Goal: Information Seeking & Learning: Learn about a topic

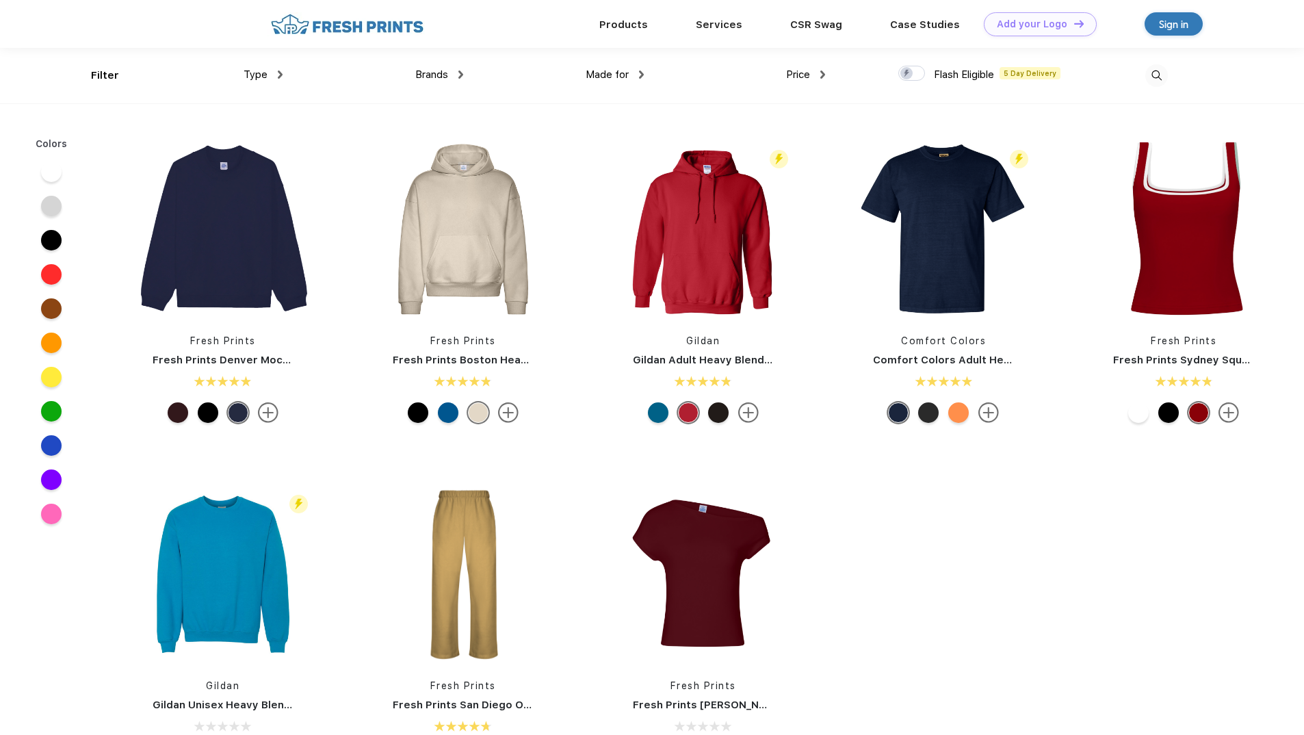
scroll to position [1, 0]
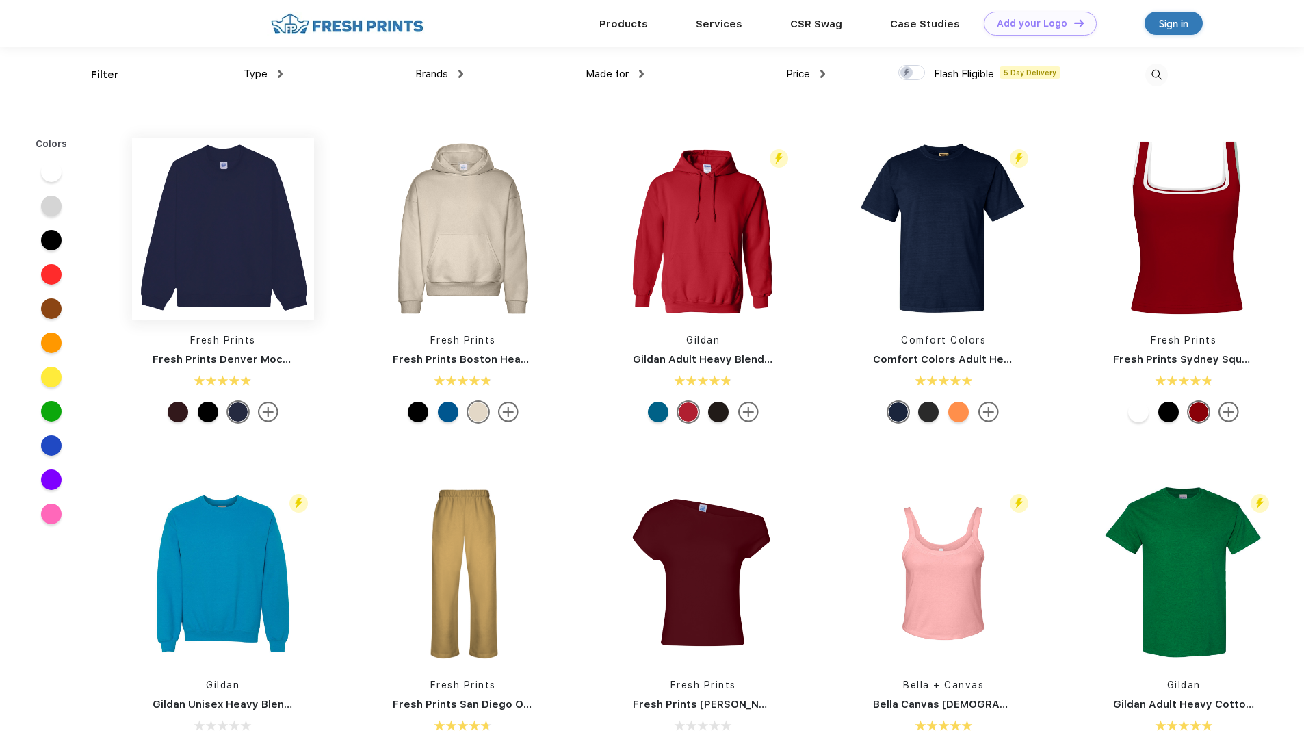
click at [237, 227] on img at bounding box center [223, 228] width 182 height 182
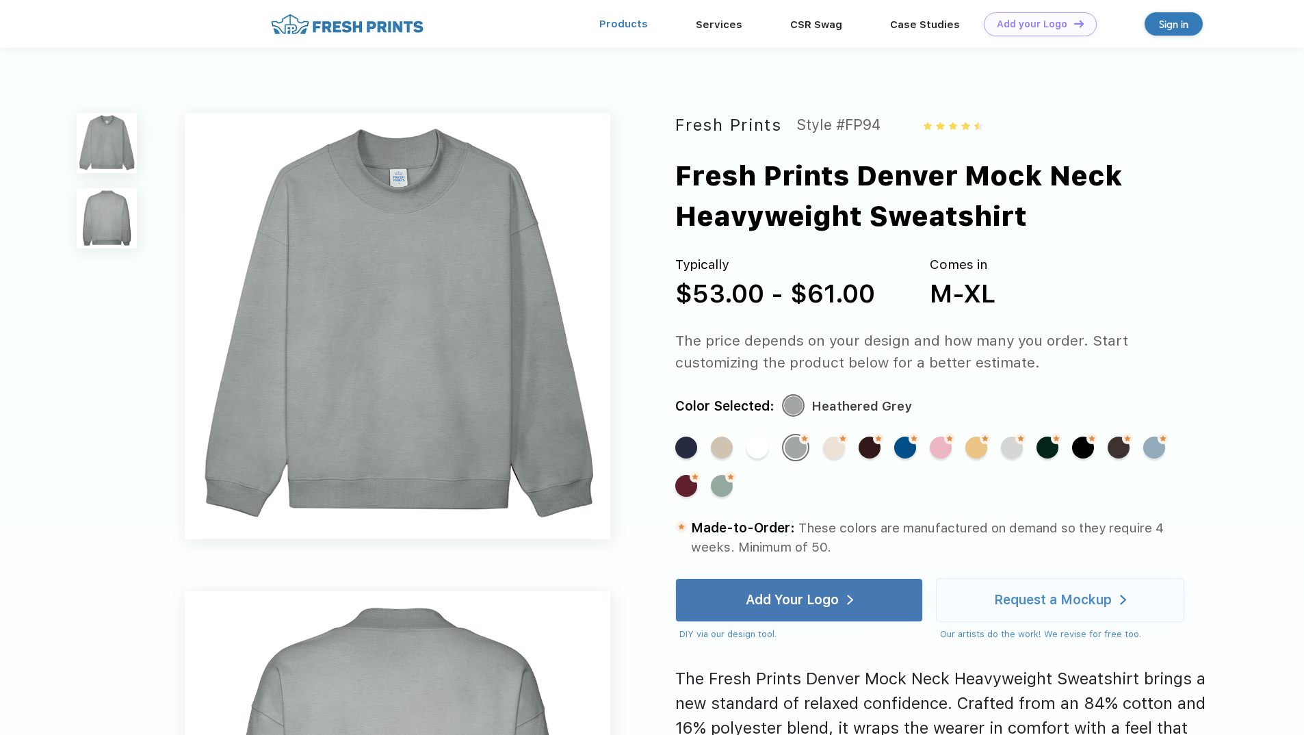
click at [640, 21] on link "Products" at bounding box center [623, 24] width 49 height 12
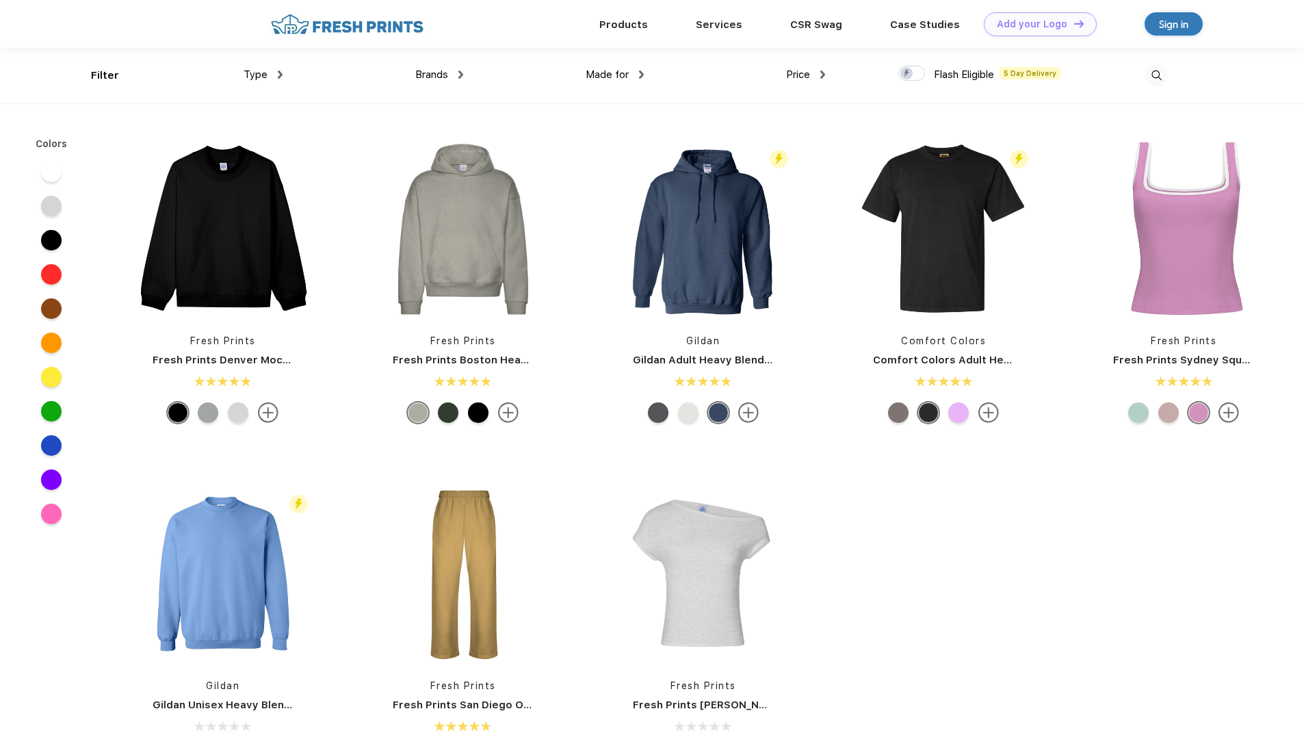
scroll to position [1, 0]
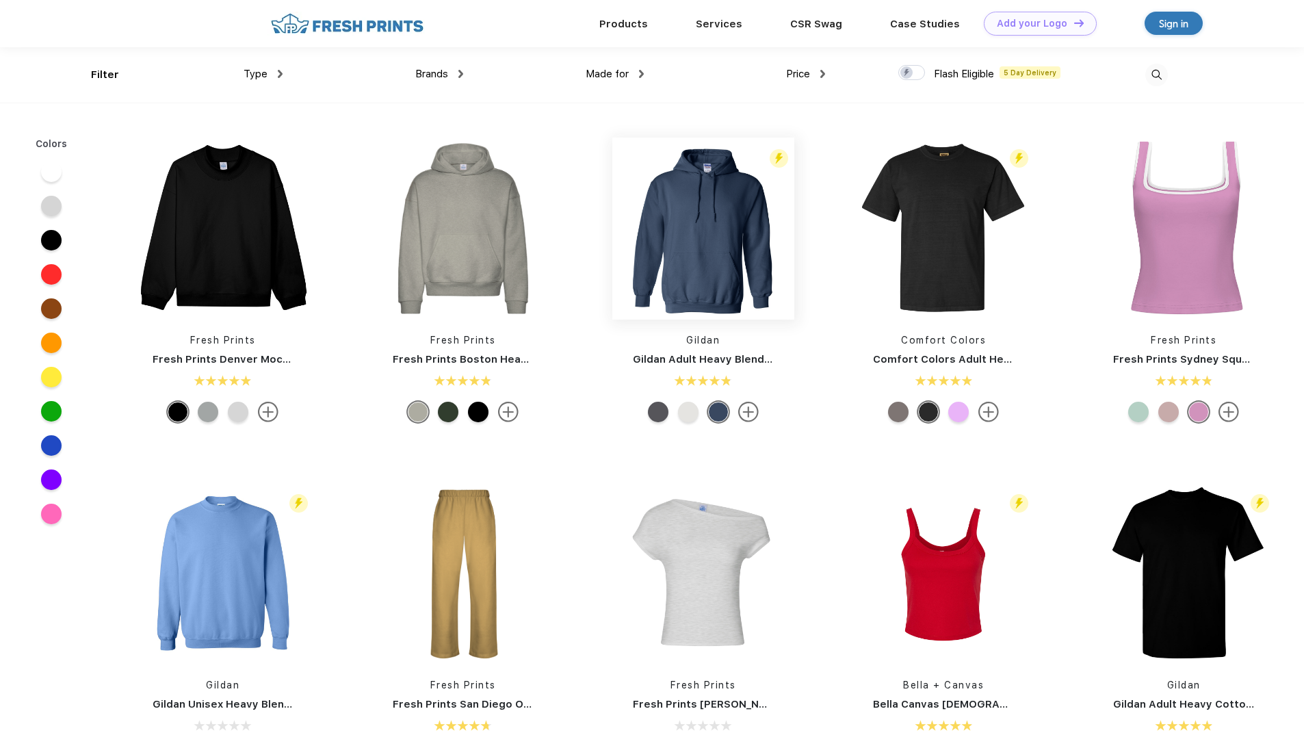
click at [690, 215] on img at bounding box center [703, 228] width 182 height 182
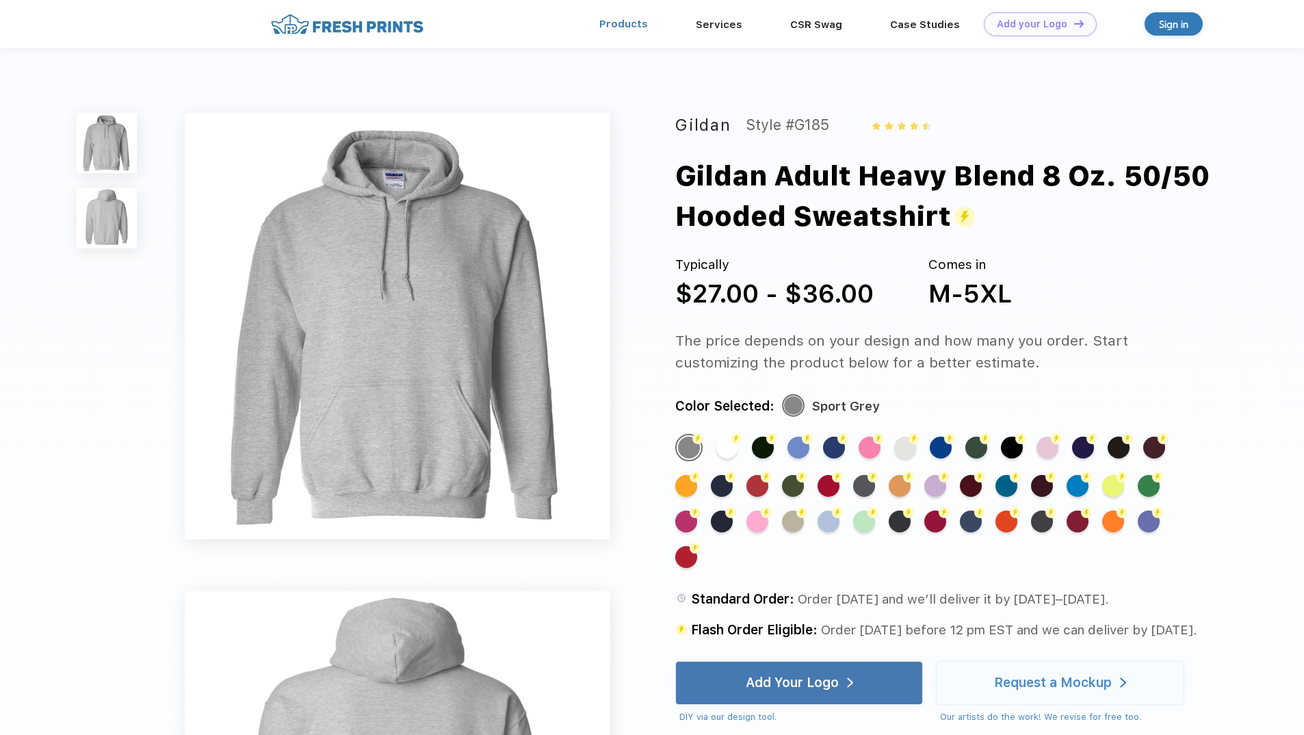
click at [630, 25] on link "Products" at bounding box center [623, 24] width 49 height 12
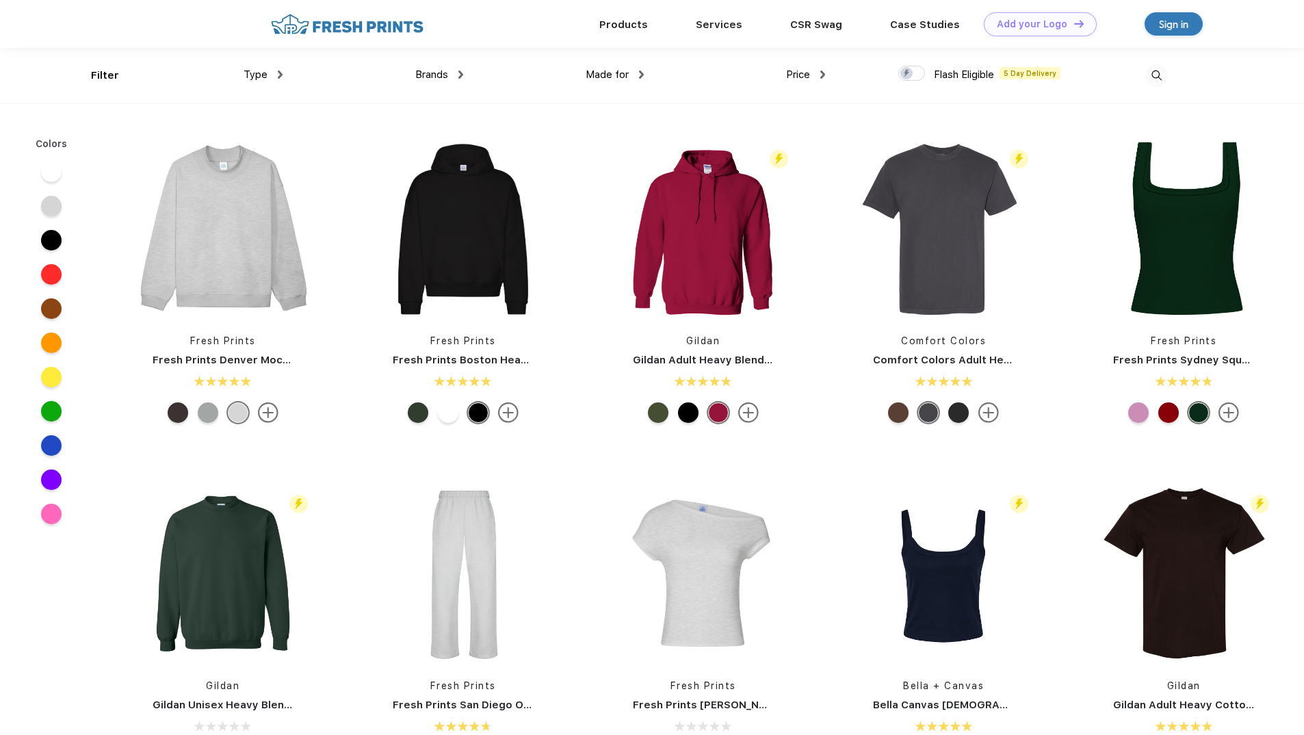
scroll to position [1, 0]
drag, startPoint x: 1303, startPoint y: 177, endPoint x: 1310, endPoint y: 321, distance: 144.5
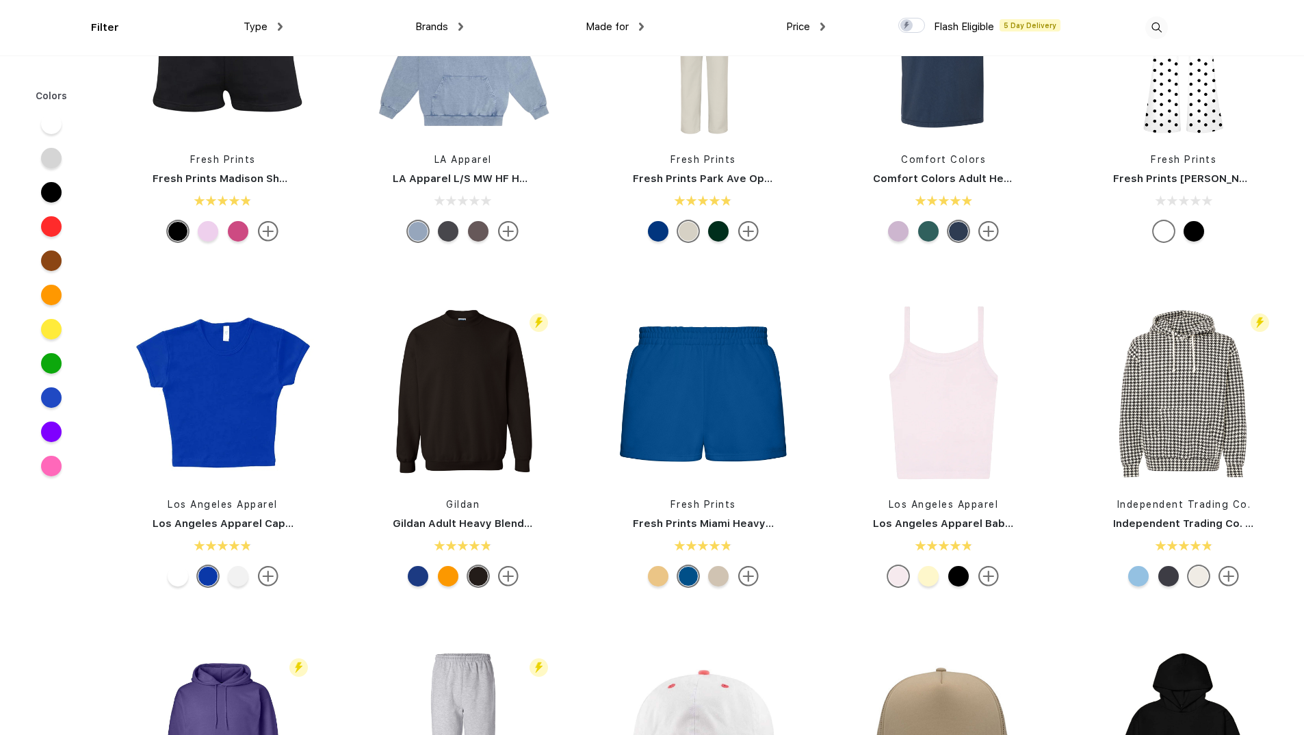
scroll to position [1849, 0]
click at [469, 395] on img at bounding box center [463, 392] width 182 height 182
